Goal: Transaction & Acquisition: Purchase product/service

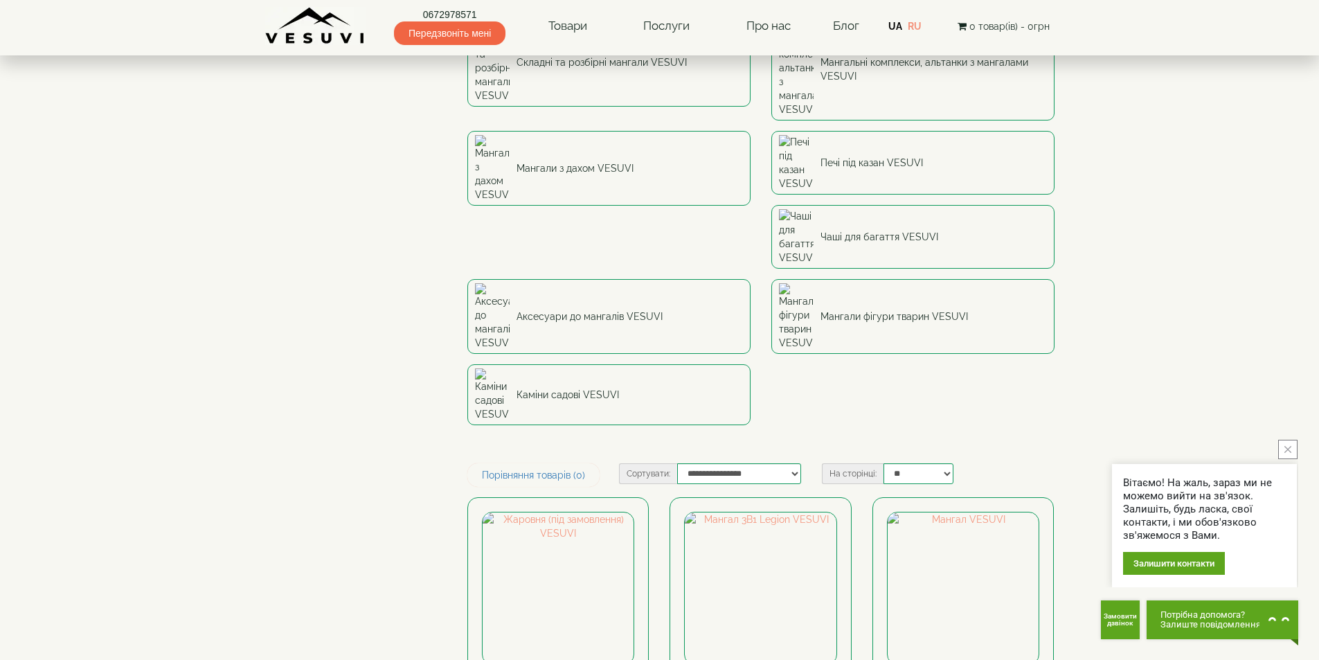
scroll to position [277, 0]
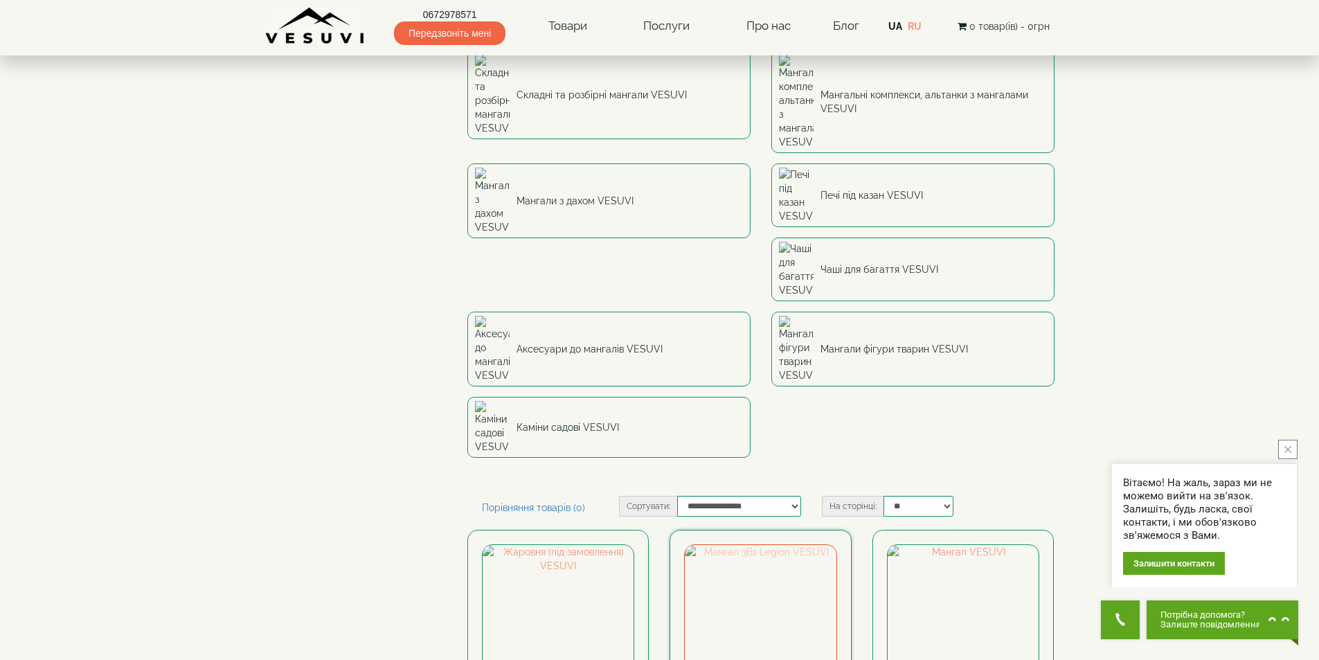
click at [757, 545] on img at bounding box center [760, 620] width 151 height 151
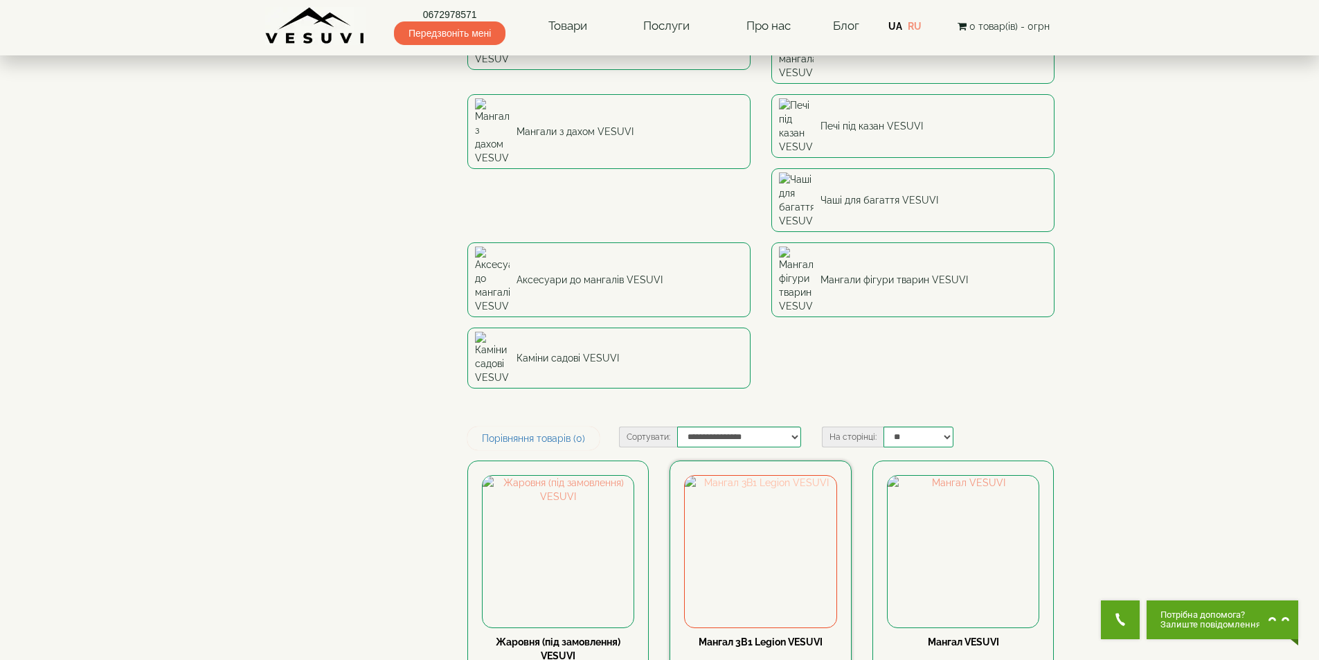
scroll to position [692, 0]
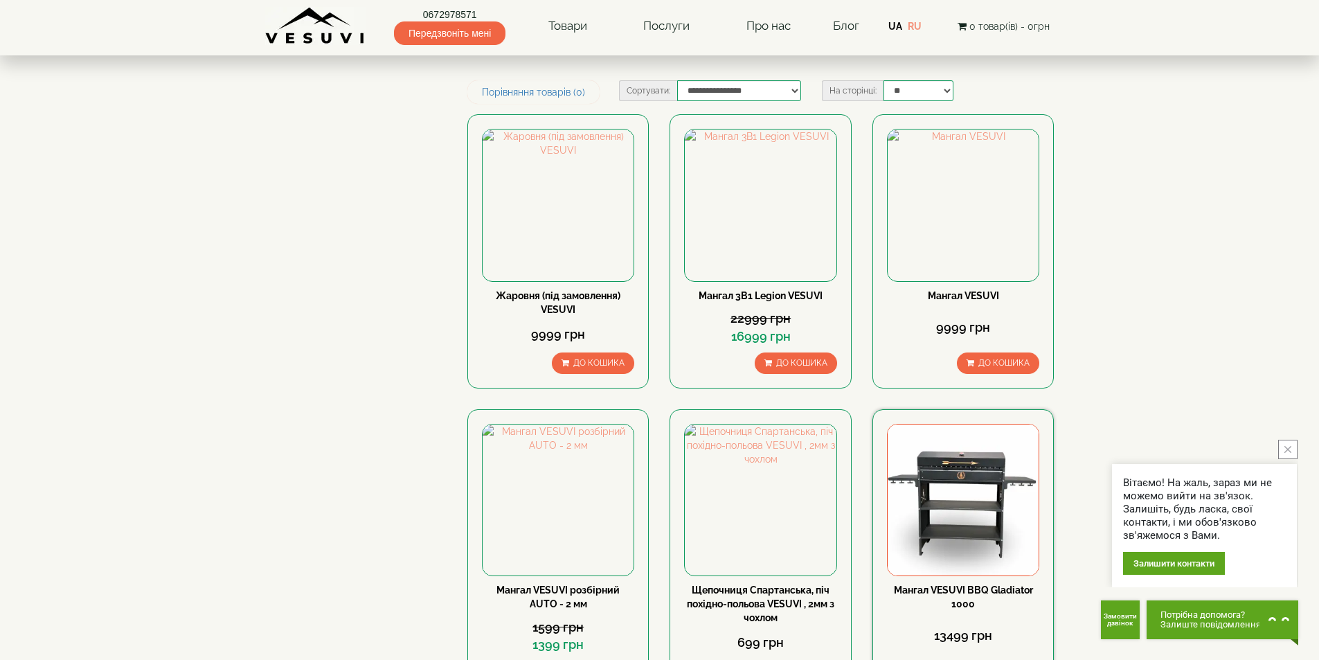
click at [967, 424] on img at bounding box center [962, 499] width 151 height 151
